Goal: Transaction & Acquisition: Purchase product/service

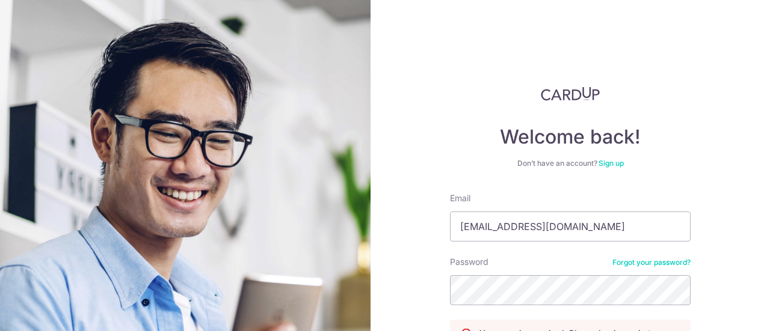
scroll to position [134, 0]
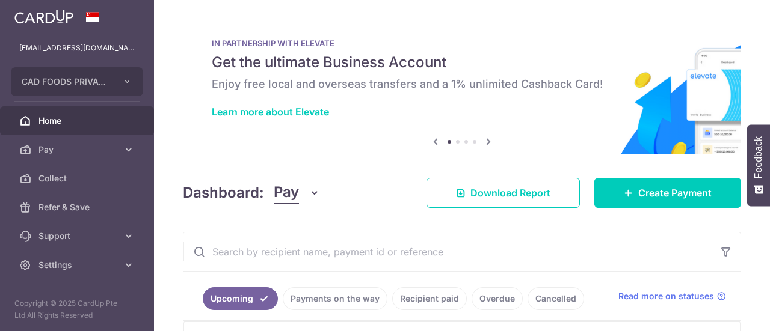
scroll to position [241, 0]
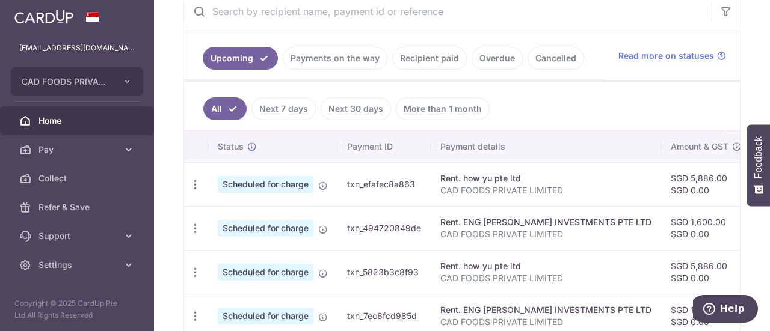
click at [323, 63] on link "Payments on the way" at bounding box center [335, 58] width 105 height 23
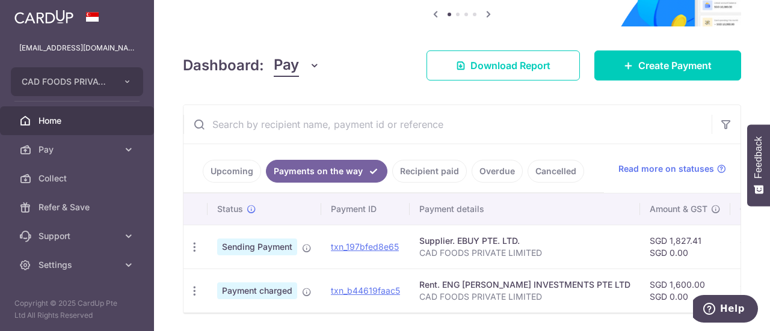
scroll to position [170, 0]
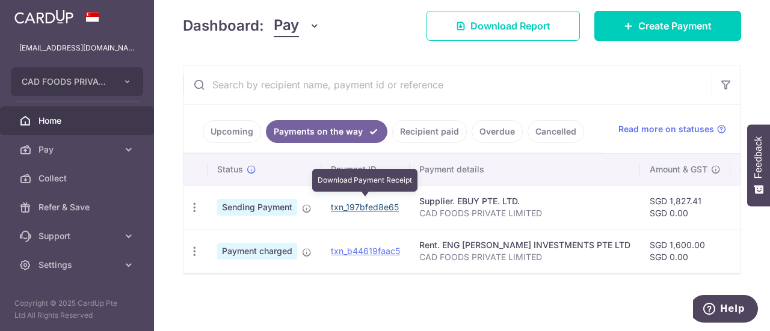
click at [368, 202] on link "txn_197bfed8e65" at bounding box center [365, 207] width 68 height 10
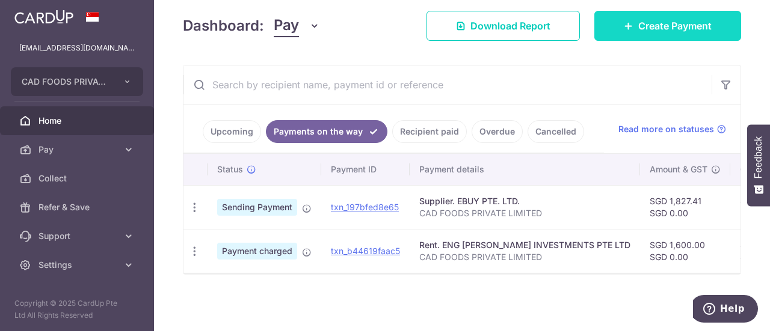
click at [643, 27] on span "Create Payment" at bounding box center [674, 26] width 73 height 14
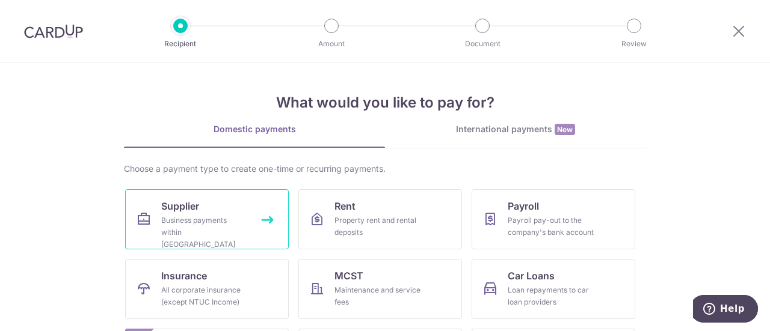
click at [247, 207] on link "Supplier Business payments within Singapore" at bounding box center [207, 219] width 164 height 60
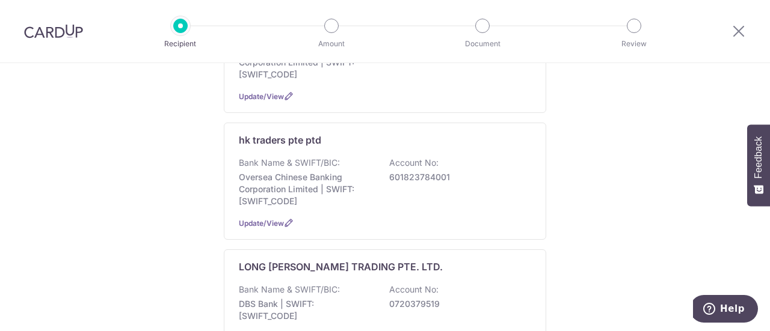
scroll to position [1263, 0]
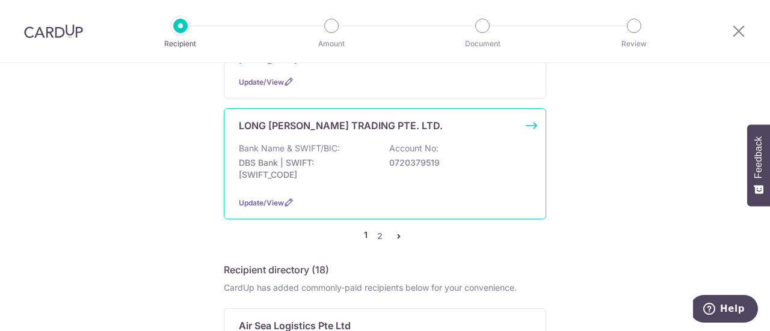
click at [260, 143] on p "Bank Name & SWIFT/BIC:" at bounding box center [289, 149] width 101 height 12
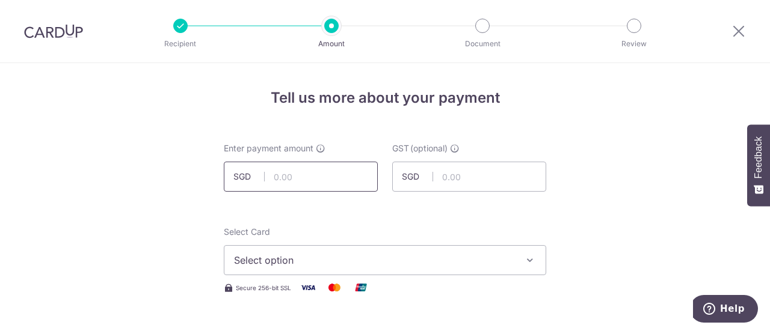
click at [302, 176] on input "text" at bounding box center [301, 177] width 154 height 30
type input "603.86"
click at [343, 257] on span "Select option" at bounding box center [374, 260] width 280 height 14
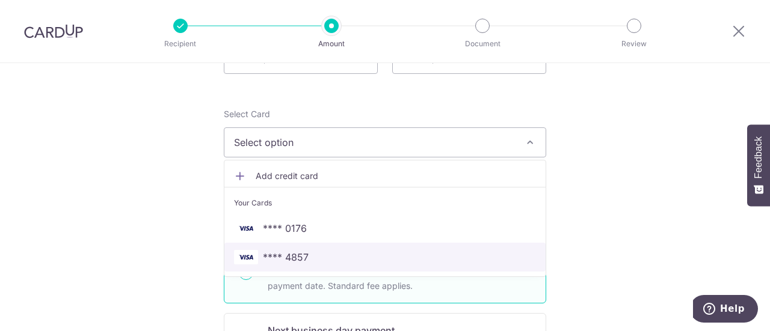
scroll to position [120, 0]
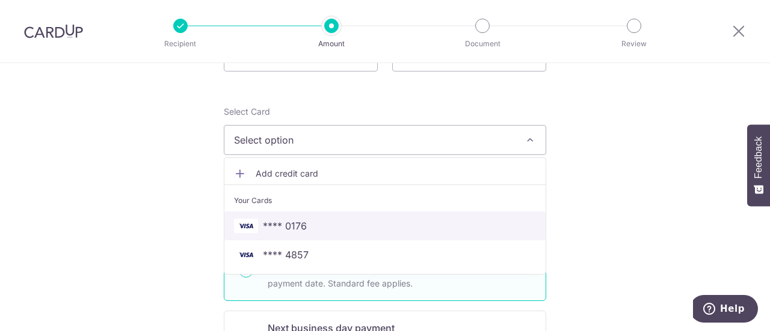
click at [328, 224] on span "**** 0176" at bounding box center [385, 226] width 302 height 14
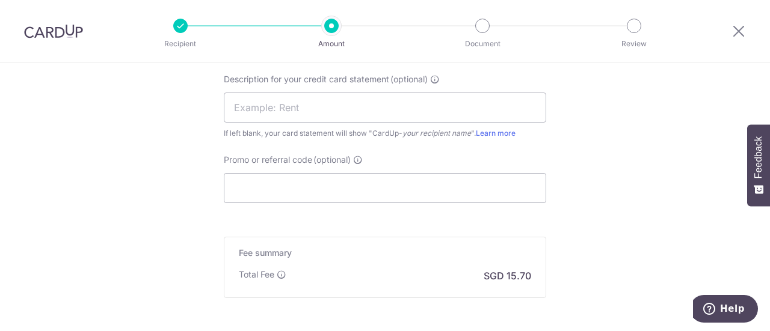
scroll to position [722, 0]
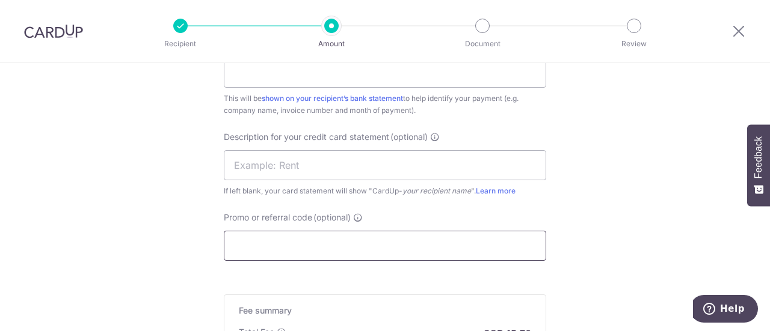
click at [324, 242] on input "Promo or referral code (optional)" at bounding box center [385, 246] width 322 height 30
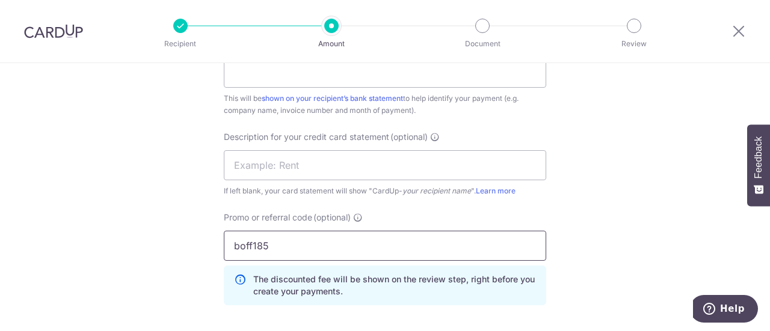
scroll to position [902, 0]
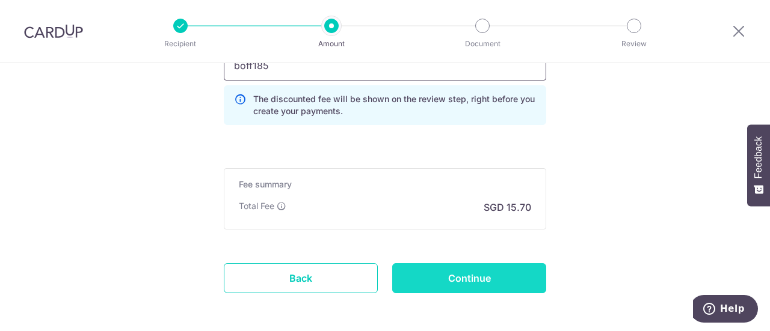
type input "boff185"
click at [473, 277] on input "Continue" at bounding box center [469, 278] width 154 height 30
type input "Create Schedule"
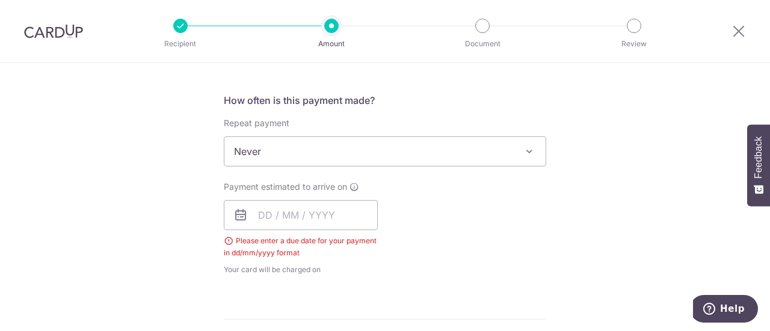
scroll to position [426, 0]
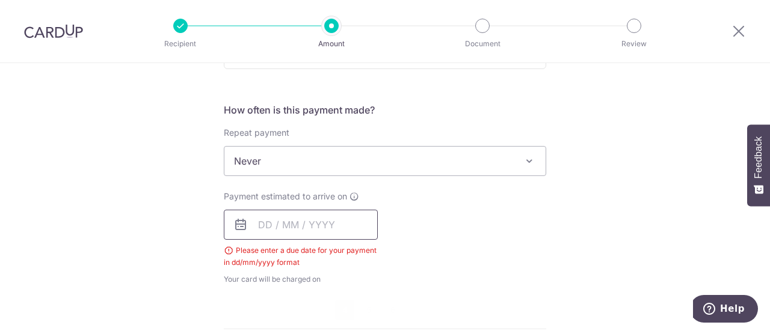
click at [280, 226] on input "text" at bounding box center [301, 225] width 154 height 30
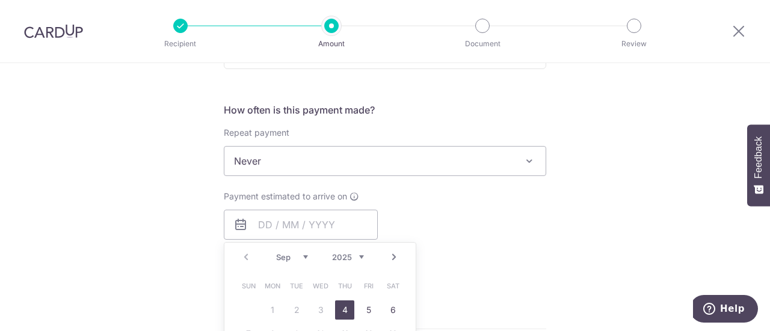
click at [344, 313] on link "4" at bounding box center [344, 310] width 19 height 19
type input "[DATE]"
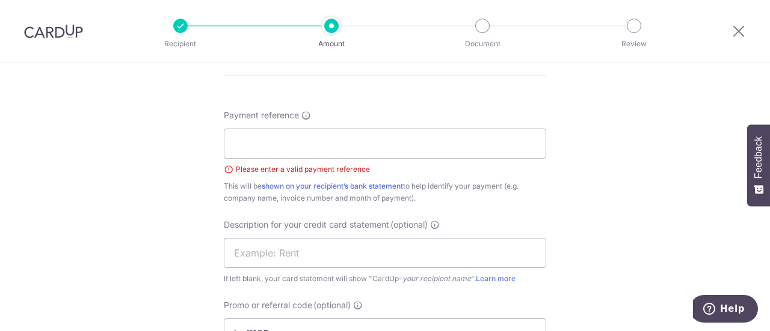
scroll to position [727, 0]
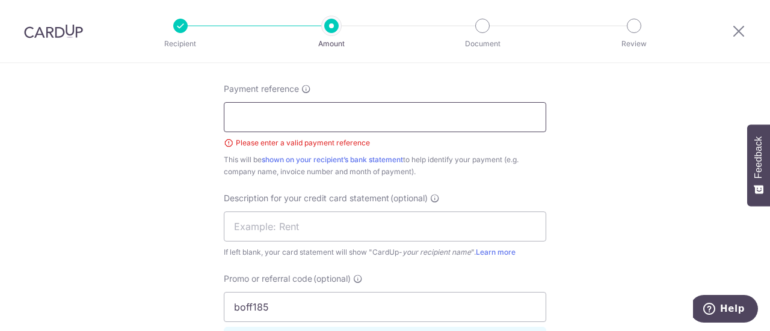
click at [249, 108] on input "Payment reference" at bounding box center [385, 117] width 322 height 30
type input "CAD FOODS PRIVATE LIMITED"
click at [308, 226] on input "text" at bounding box center [385, 227] width 322 height 30
type input "FOOD SUPPLIES"
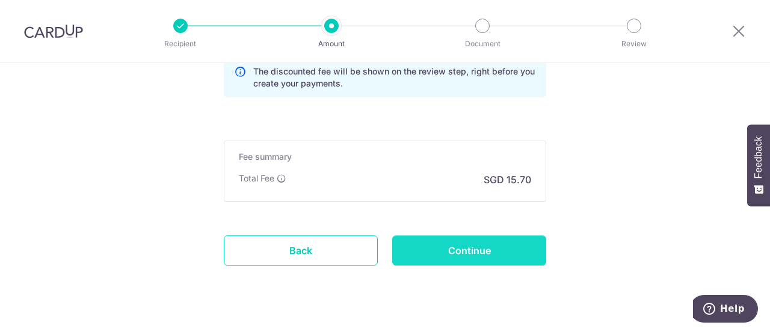
scroll to position [1017, 0]
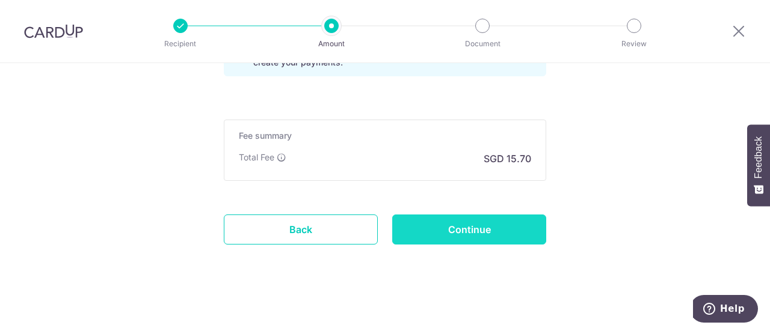
click at [466, 221] on input "Continue" at bounding box center [469, 230] width 154 height 30
type input "Create Schedule"
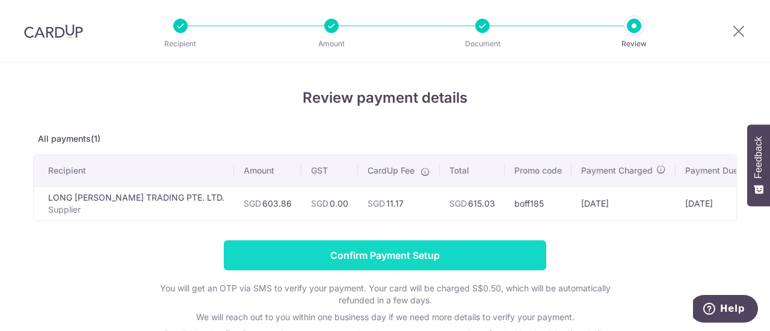
click at [412, 266] on input "Confirm Payment Setup" at bounding box center [385, 256] width 322 height 30
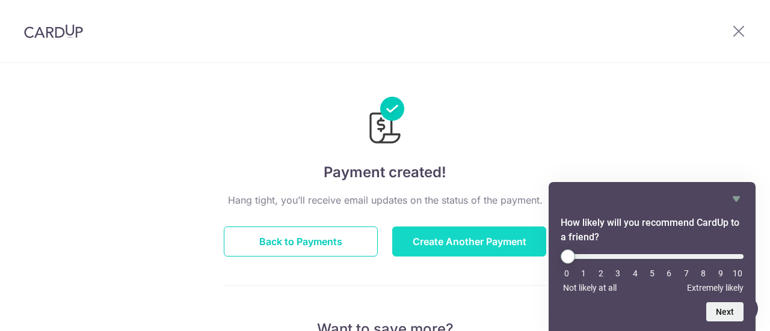
click at [450, 237] on button "Create Another Payment" at bounding box center [469, 242] width 154 height 30
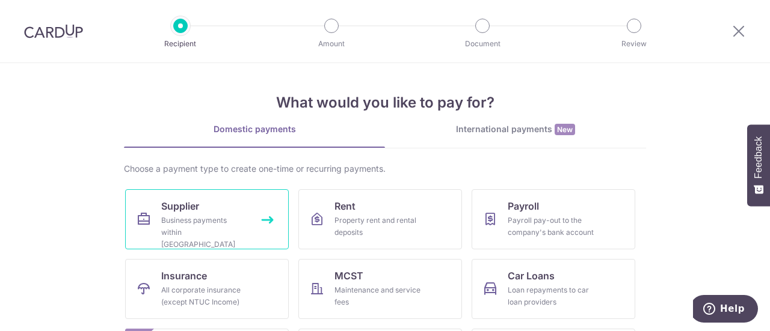
click at [195, 224] on div "Business payments within Singapore" at bounding box center [204, 233] width 87 height 36
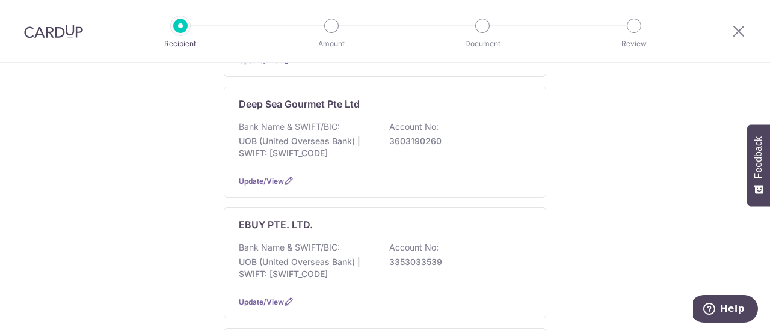
scroll to position [722, 0]
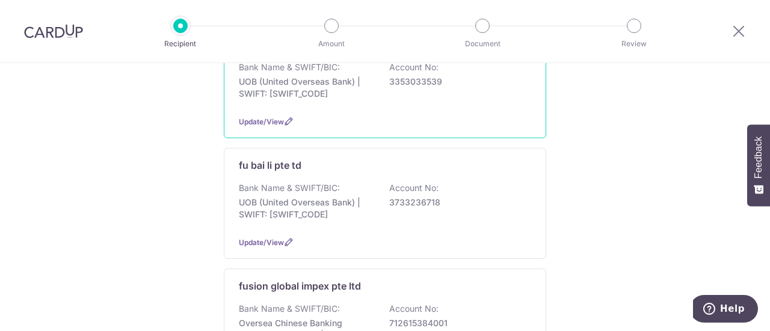
click at [309, 115] on div "Update/View" at bounding box center [385, 121] width 292 height 13
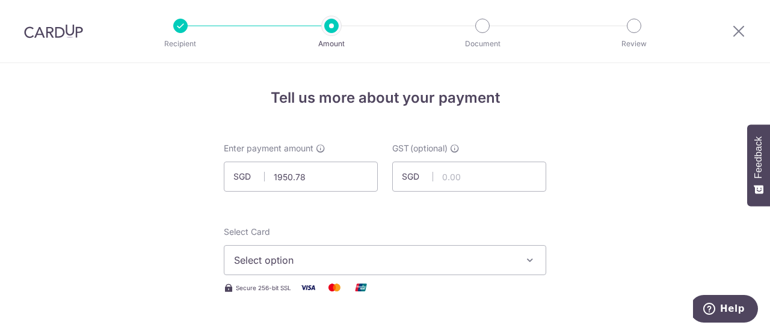
type input "1,950.78"
click at [360, 259] on span "Select option" at bounding box center [374, 260] width 280 height 14
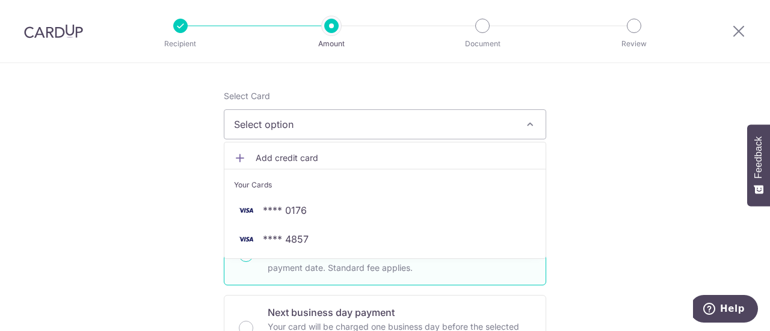
scroll to position [180, 0]
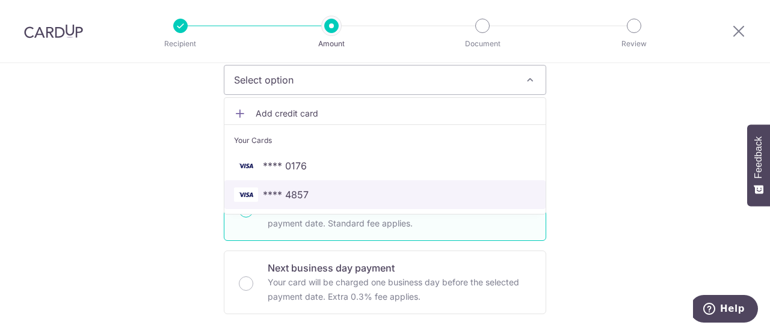
click at [330, 191] on span "**** 4857" at bounding box center [385, 195] width 302 height 14
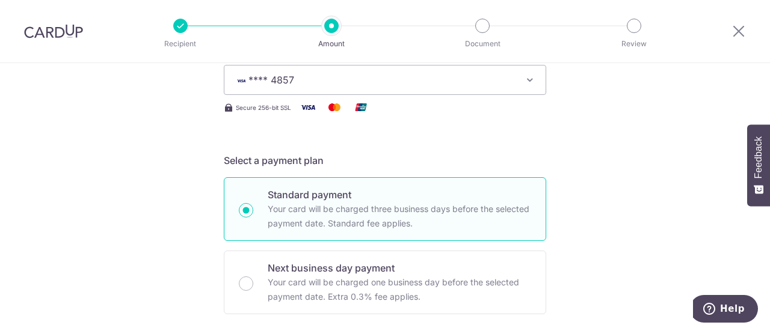
scroll to position [421, 0]
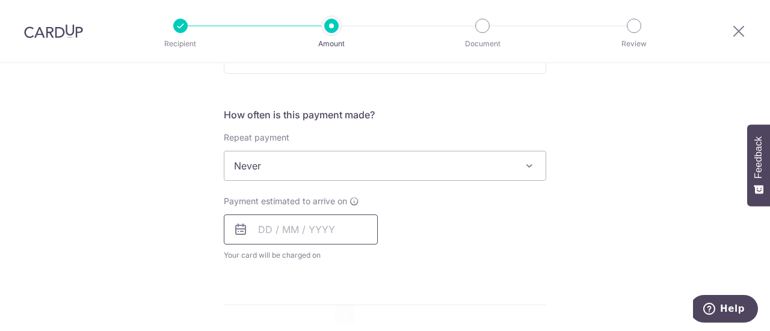
click at [317, 226] on input "text" at bounding box center [301, 230] width 154 height 30
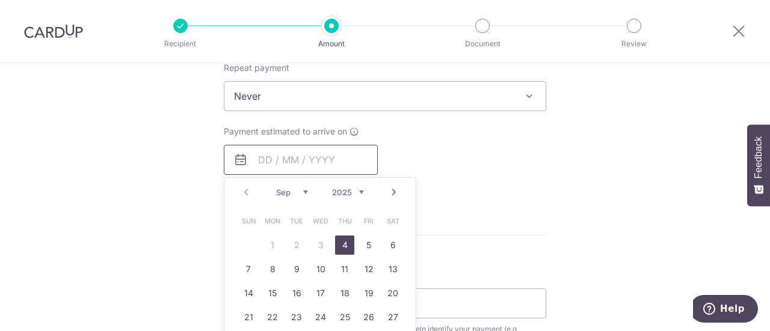
scroll to position [602, 0]
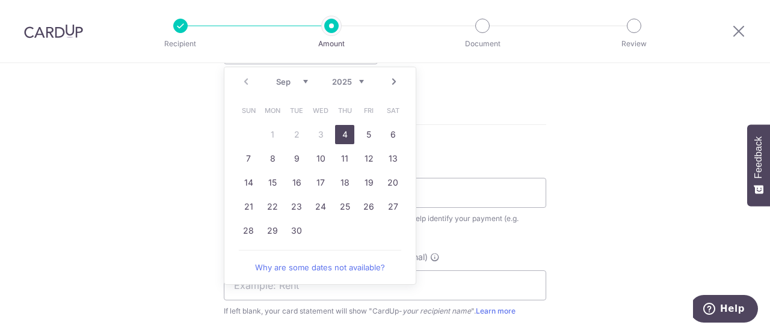
click at [337, 136] on link "4" at bounding box center [344, 134] width 19 height 19
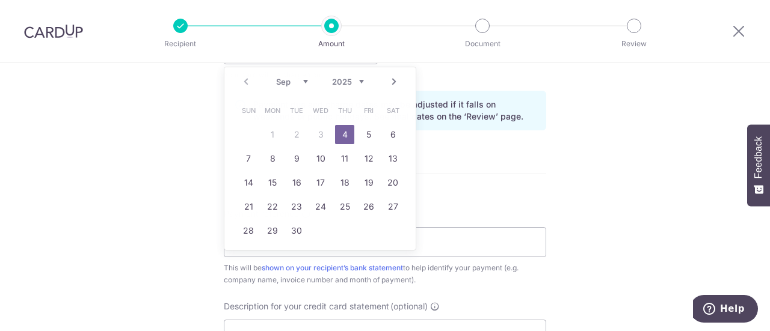
type input "[DATE]"
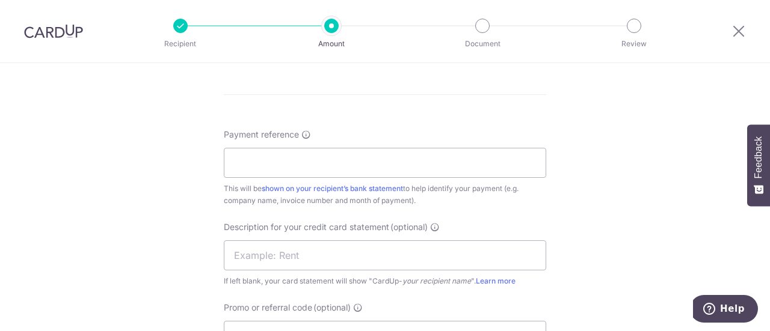
scroll to position [722, 0]
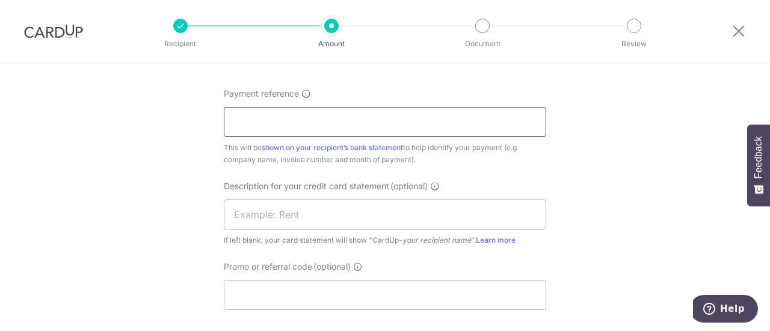
click at [300, 121] on input "Payment reference" at bounding box center [385, 122] width 322 height 30
type input "CAD FOODS PRIVATE LIMITED"
click at [327, 211] on input "text" at bounding box center [385, 215] width 322 height 30
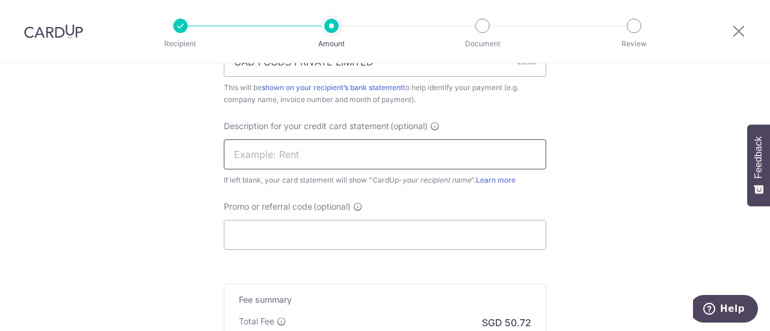
type input "FOOD SUPPLIES"
click at [322, 229] on input "Promo or referral code (optional)" at bounding box center [385, 235] width 322 height 30
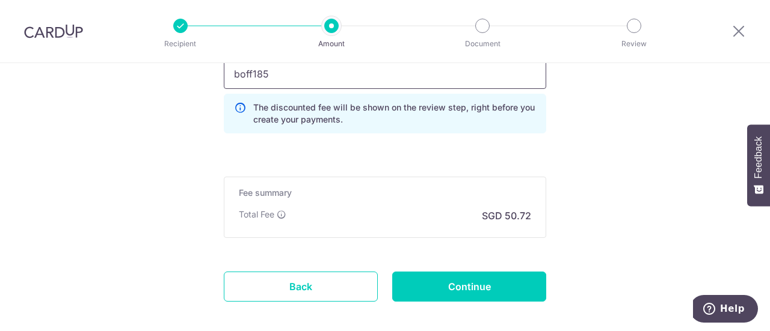
scroll to position [962, 0]
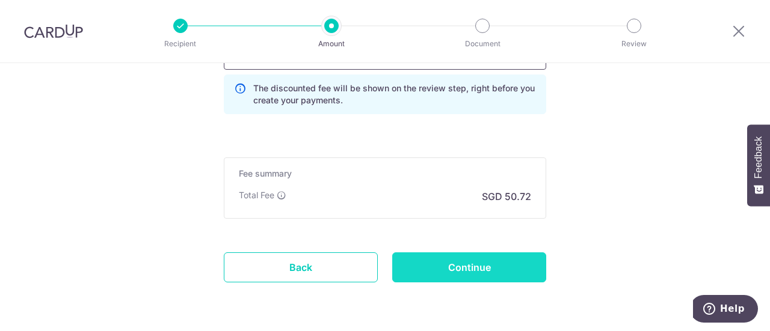
type input "boff185"
click at [452, 260] on input "Continue" at bounding box center [469, 268] width 154 height 30
type input "Create Schedule"
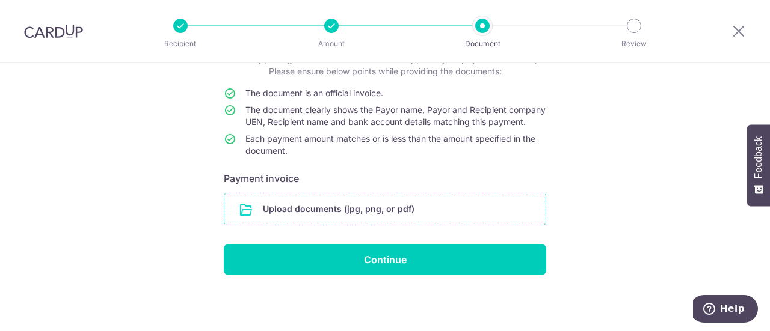
click at [315, 212] on input "file" at bounding box center [384, 209] width 321 height 31
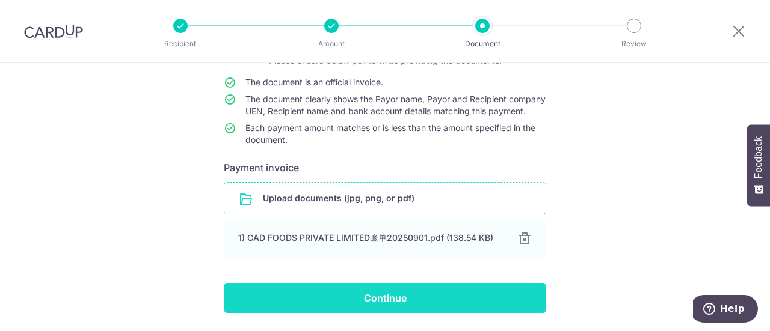
click at [416, 310] on input "Continue" at bounding box center [385, 298] width 322 height 30
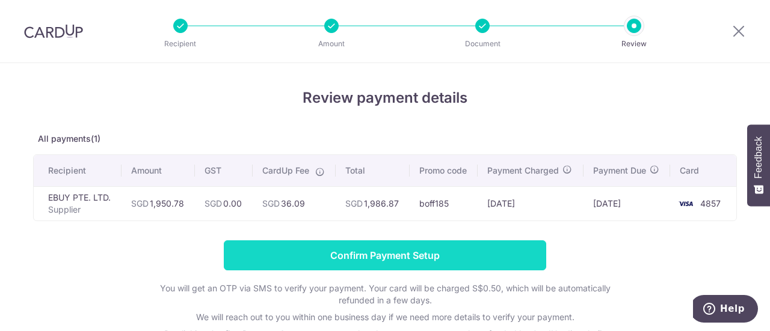
click at [412, 253] on input "Confirm Payment Setup" at bounding box center [385, 256] width 322 height 30
